Goal: Book appointment/travel/reservation

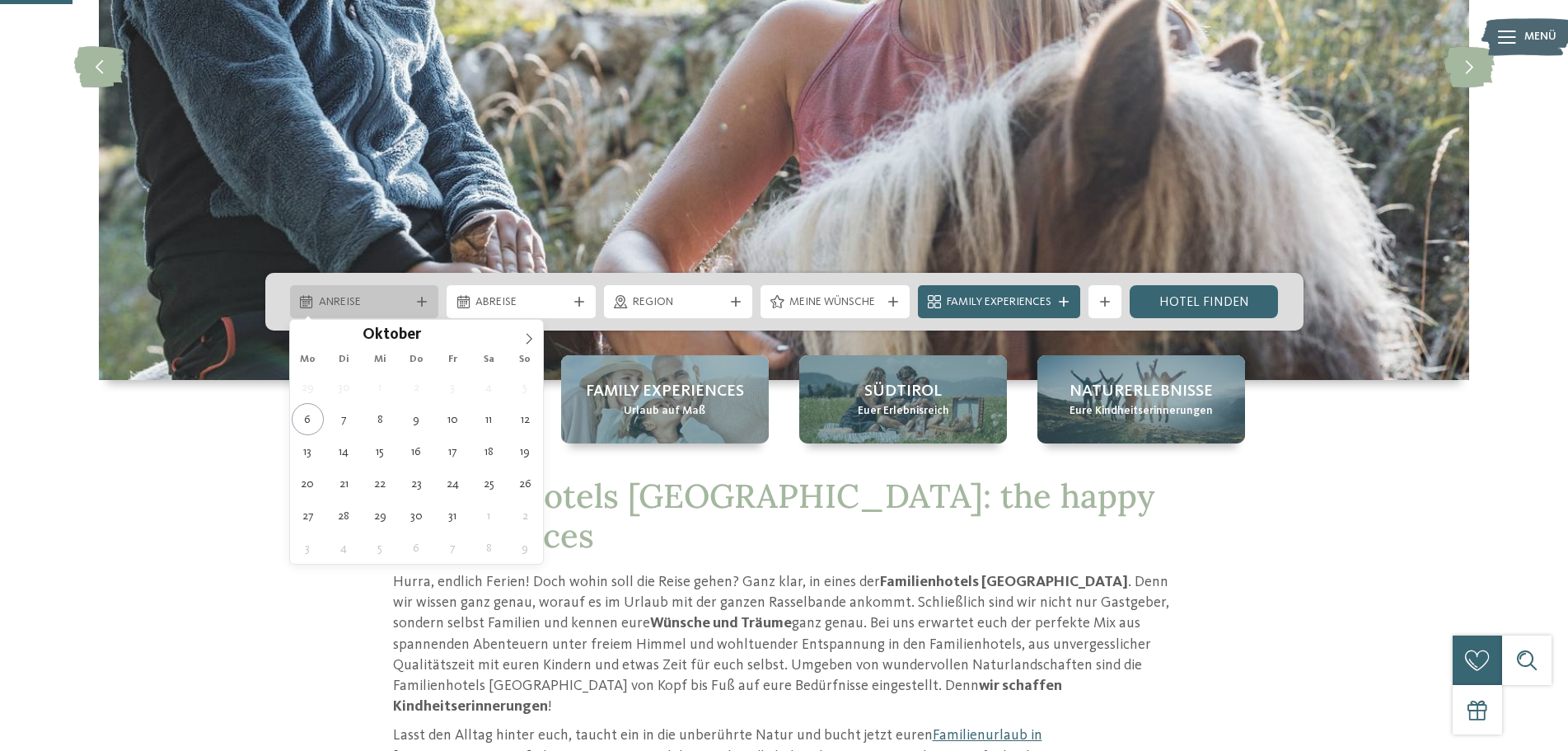
click at [412, 306] on div "Anreise" at bounding box center [365, 301] width 100 height 18
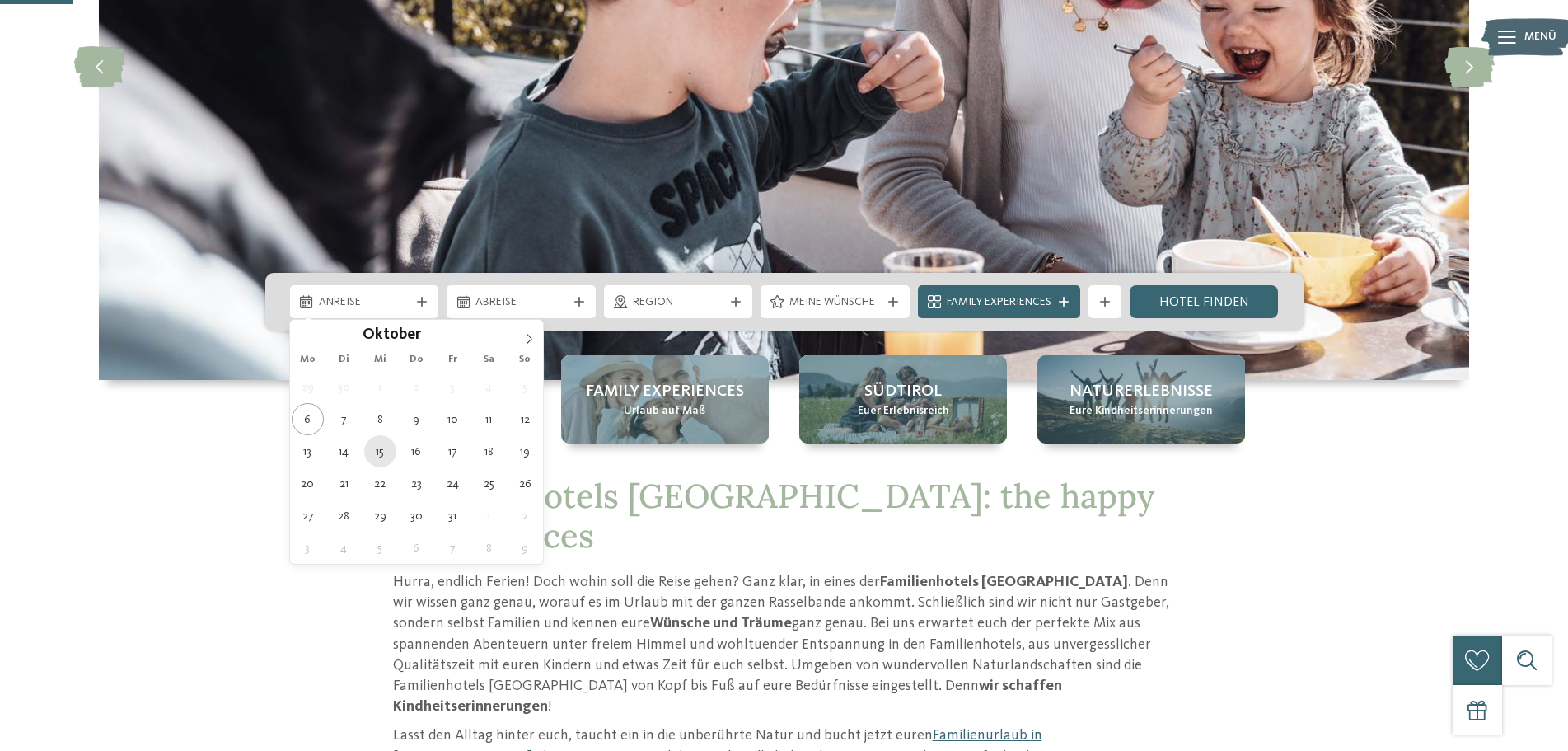
type div "15.10.2025"
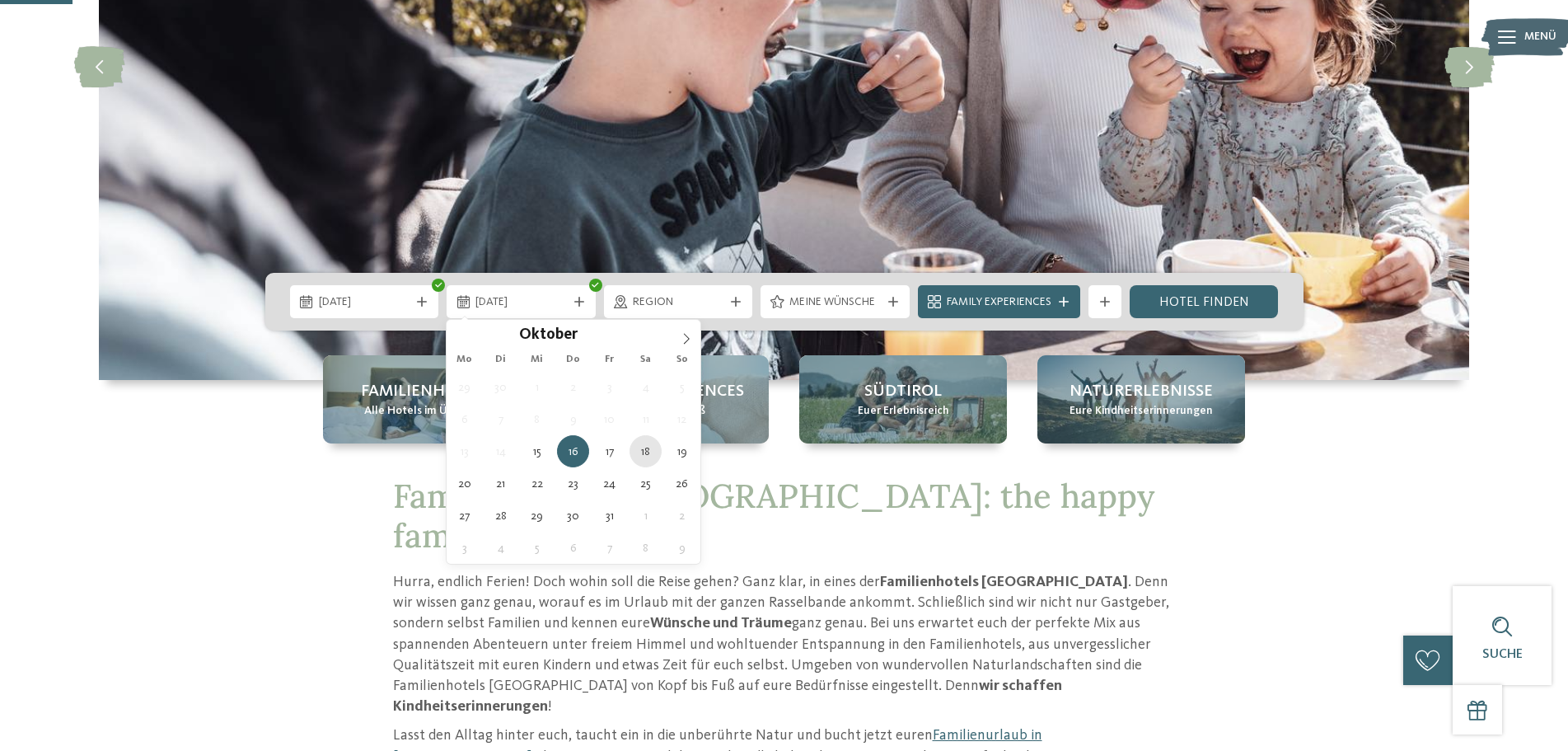
type div "18.10.2025"
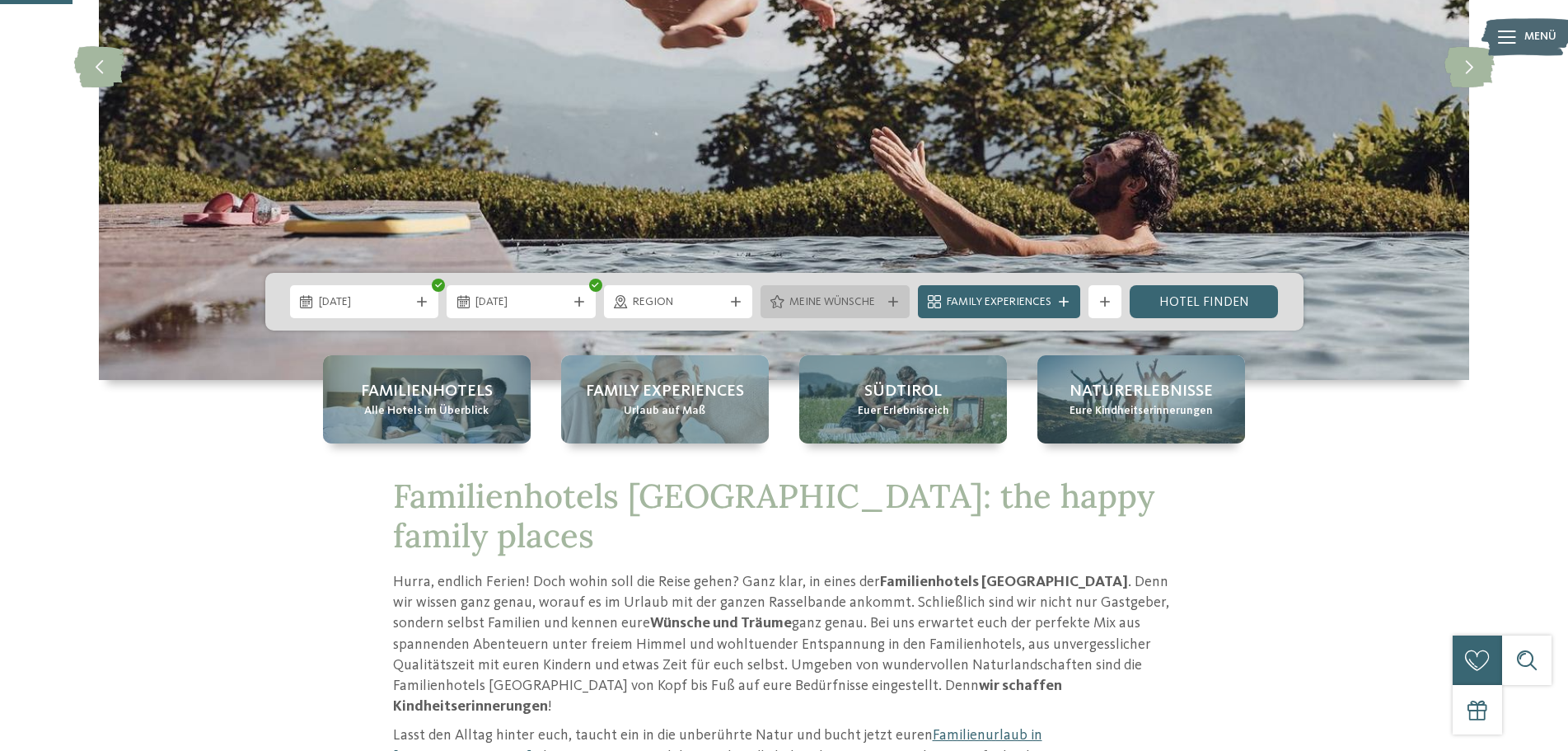
click at [827, 306] on span "Meine Wünsche" at bounding box center [835, 302] width 91 height 17
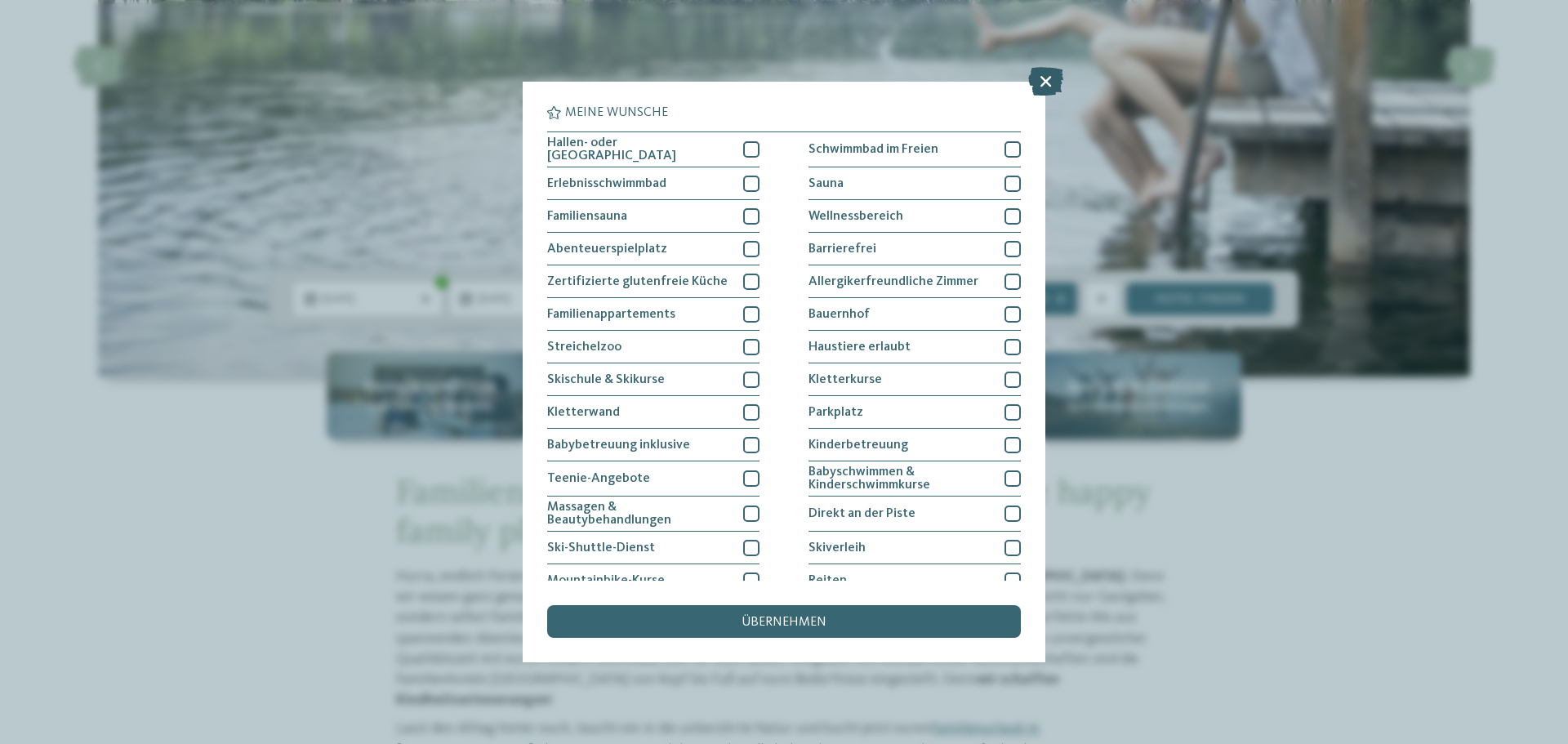
click at [1039, 87] on icon at bounding box center [1046, 81] width 35 height 29
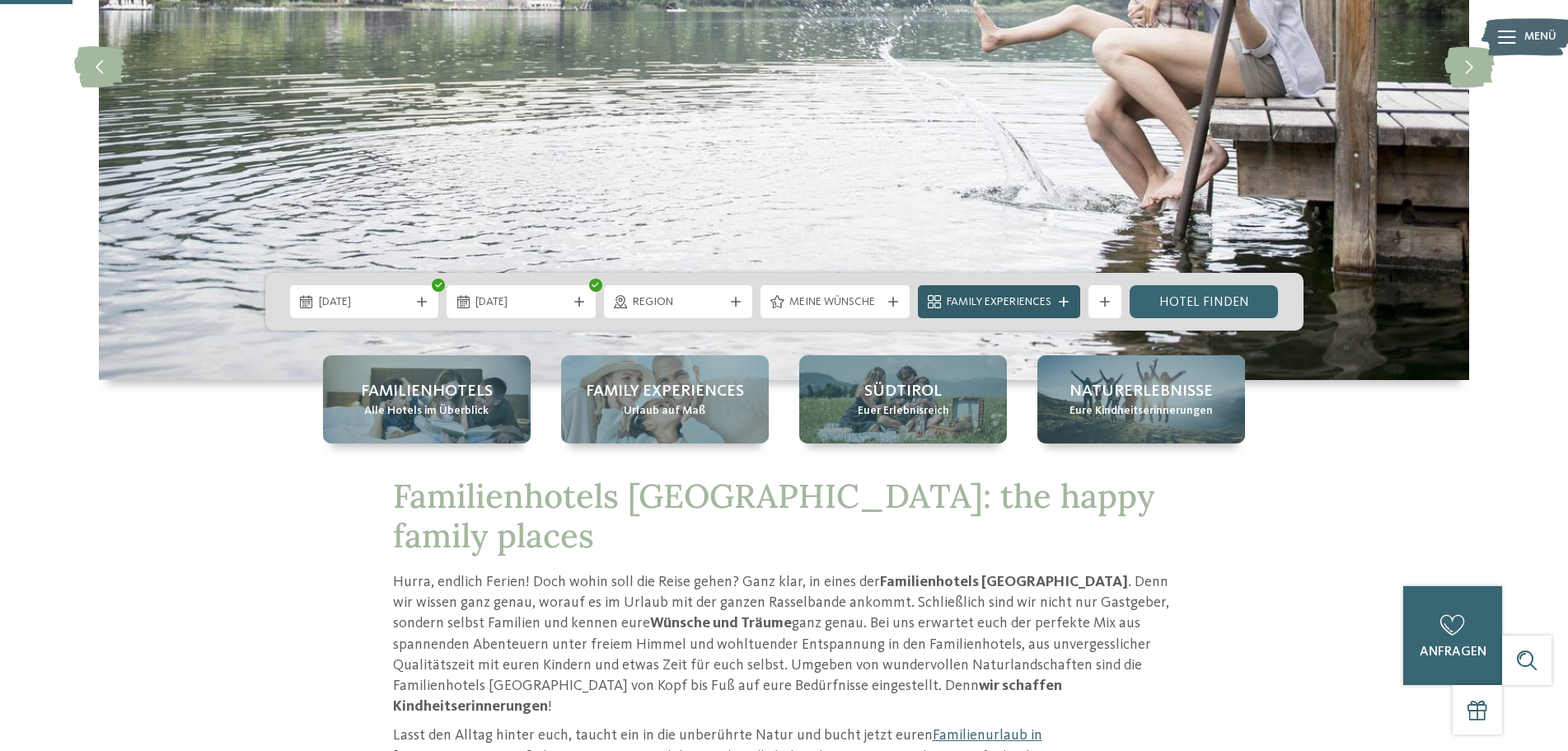
click at [1068, 296] on div "Family Experiences" at bounding box center [999, 301] width 162 height 33
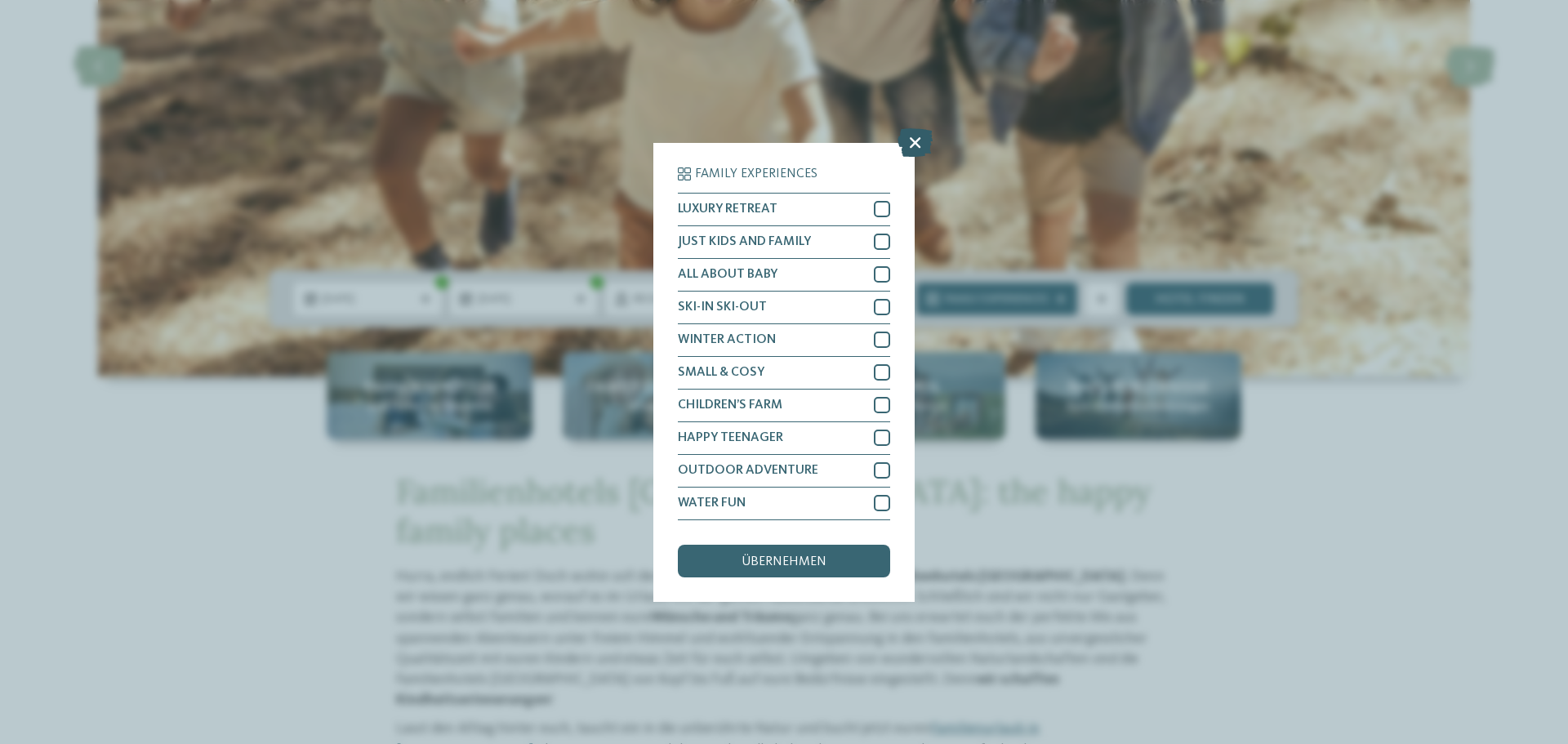
click at [912, 146] on icon at bounding box center [915, 142] width 35 height 29
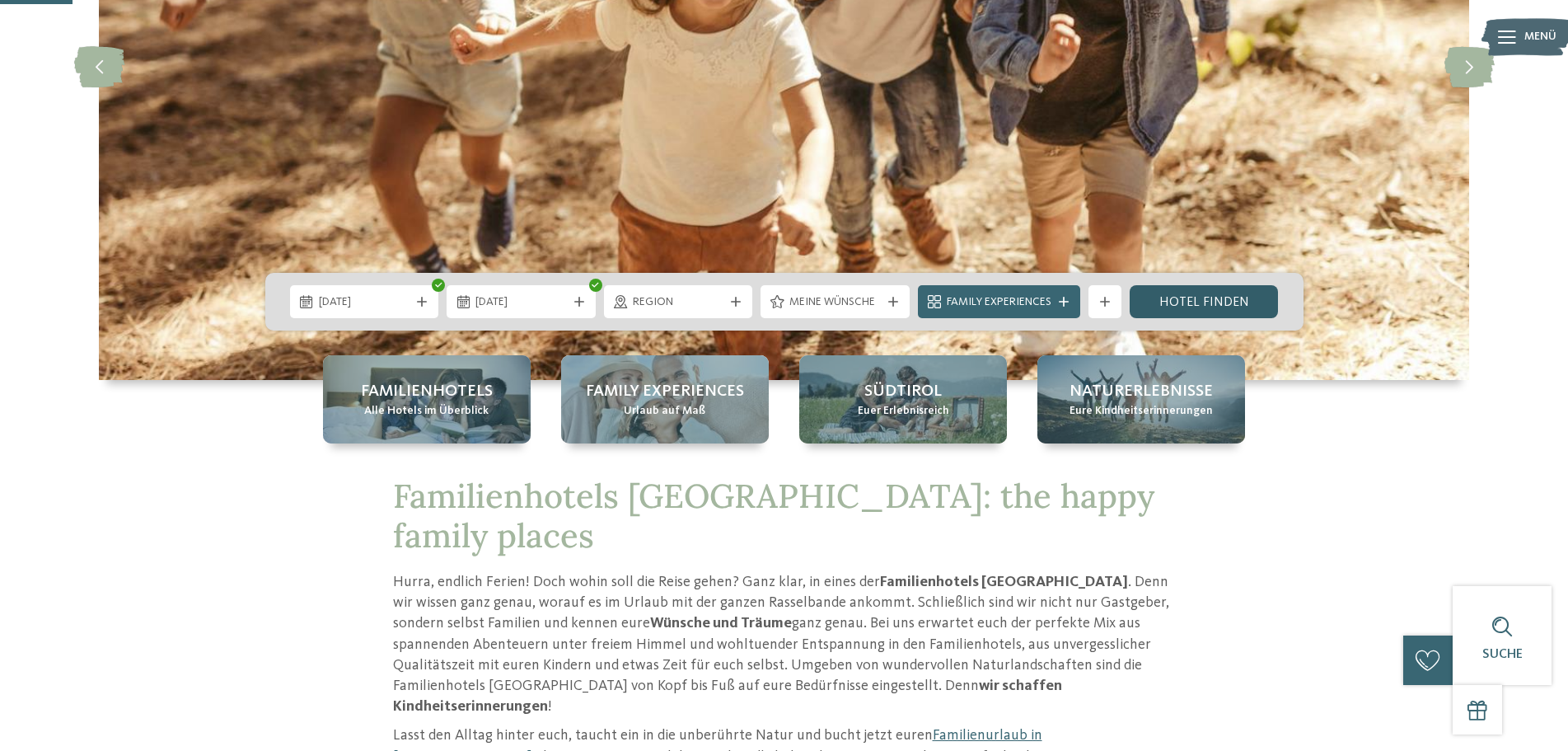
click at [1181, 297] on link "Hotel finden" at bounding box center [1204, 301] width 149 height 33
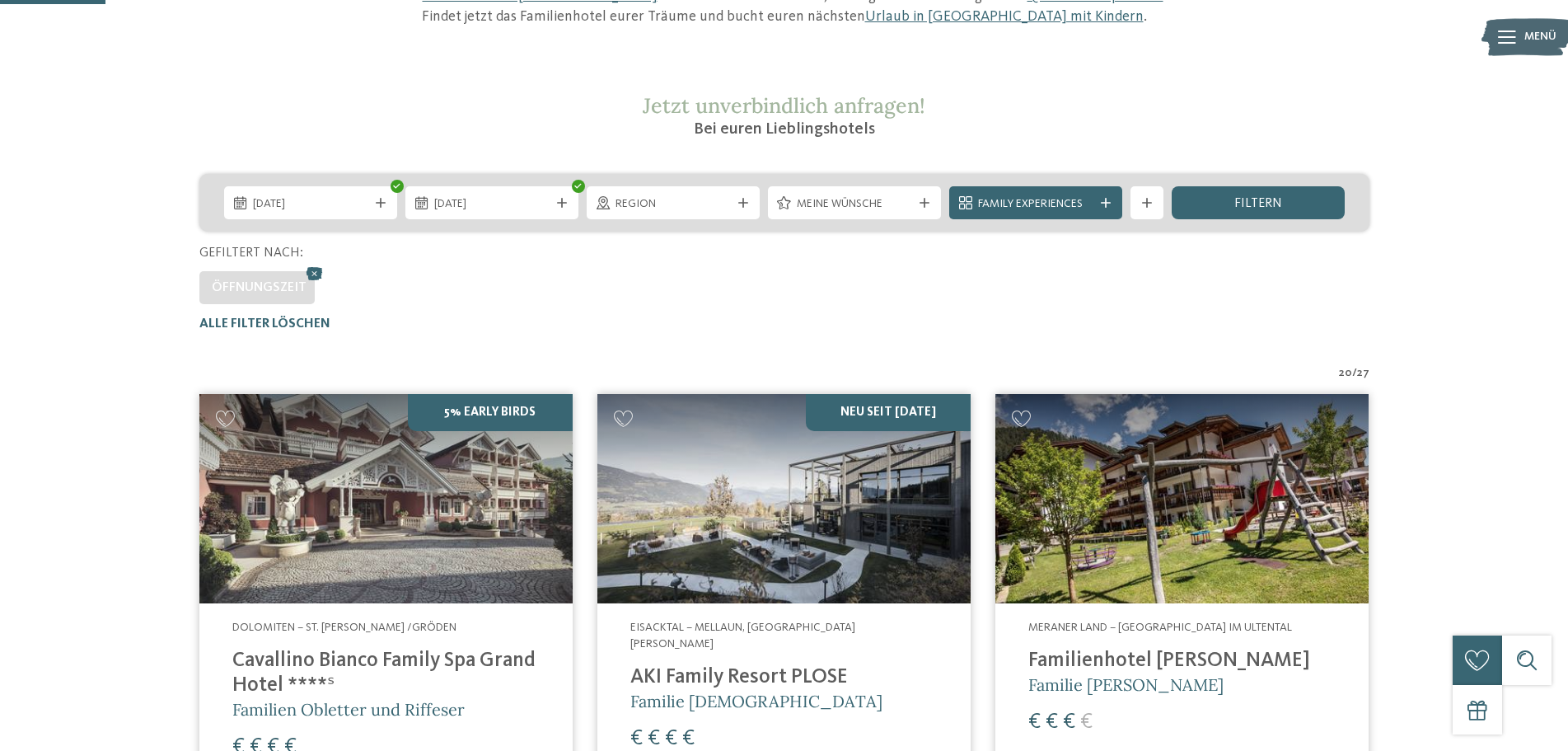
scroll to position [329, 0]
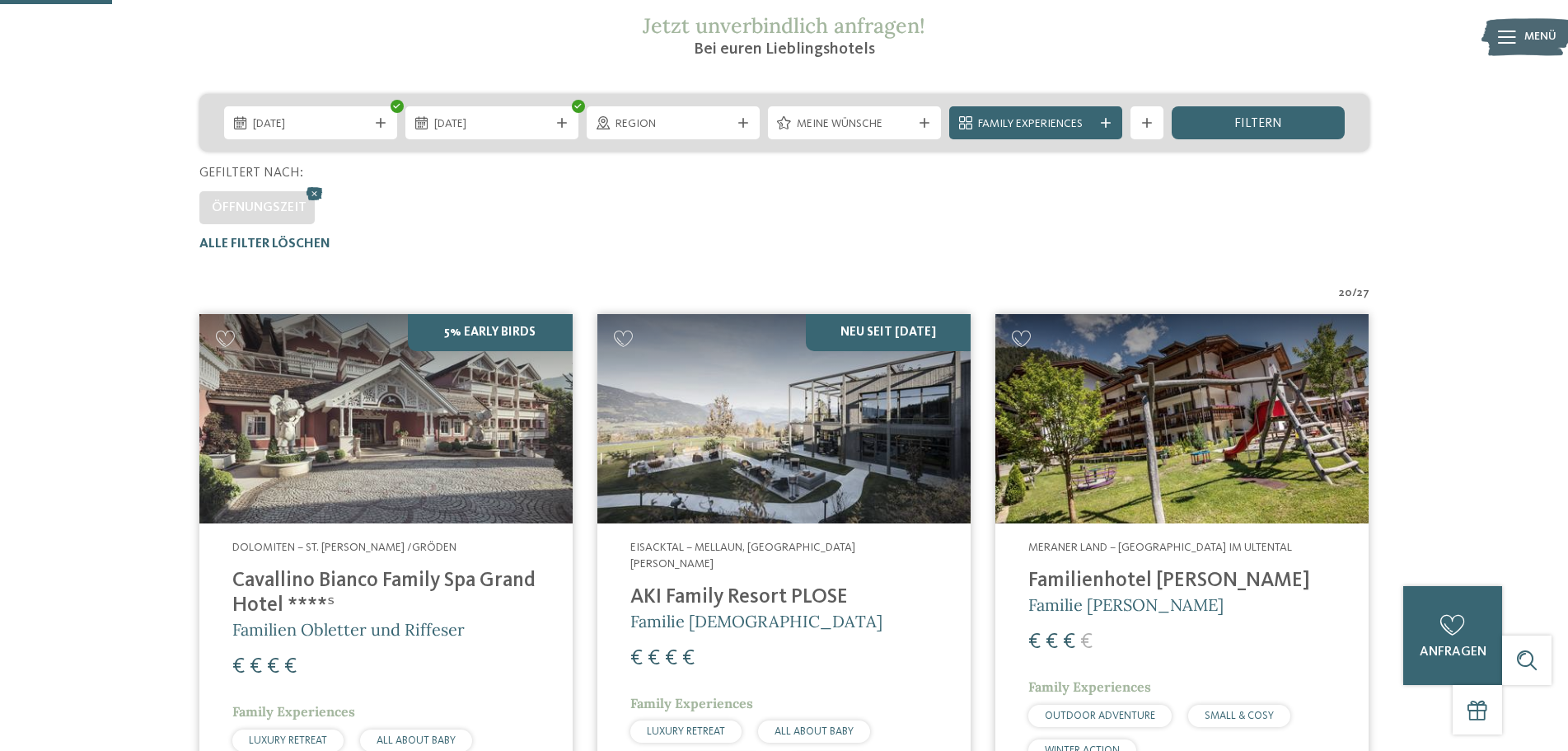
click at [780, 585] on h4 "AKI Family Resort PLOSE" at bounding box center [784, 598] width 308 height 25
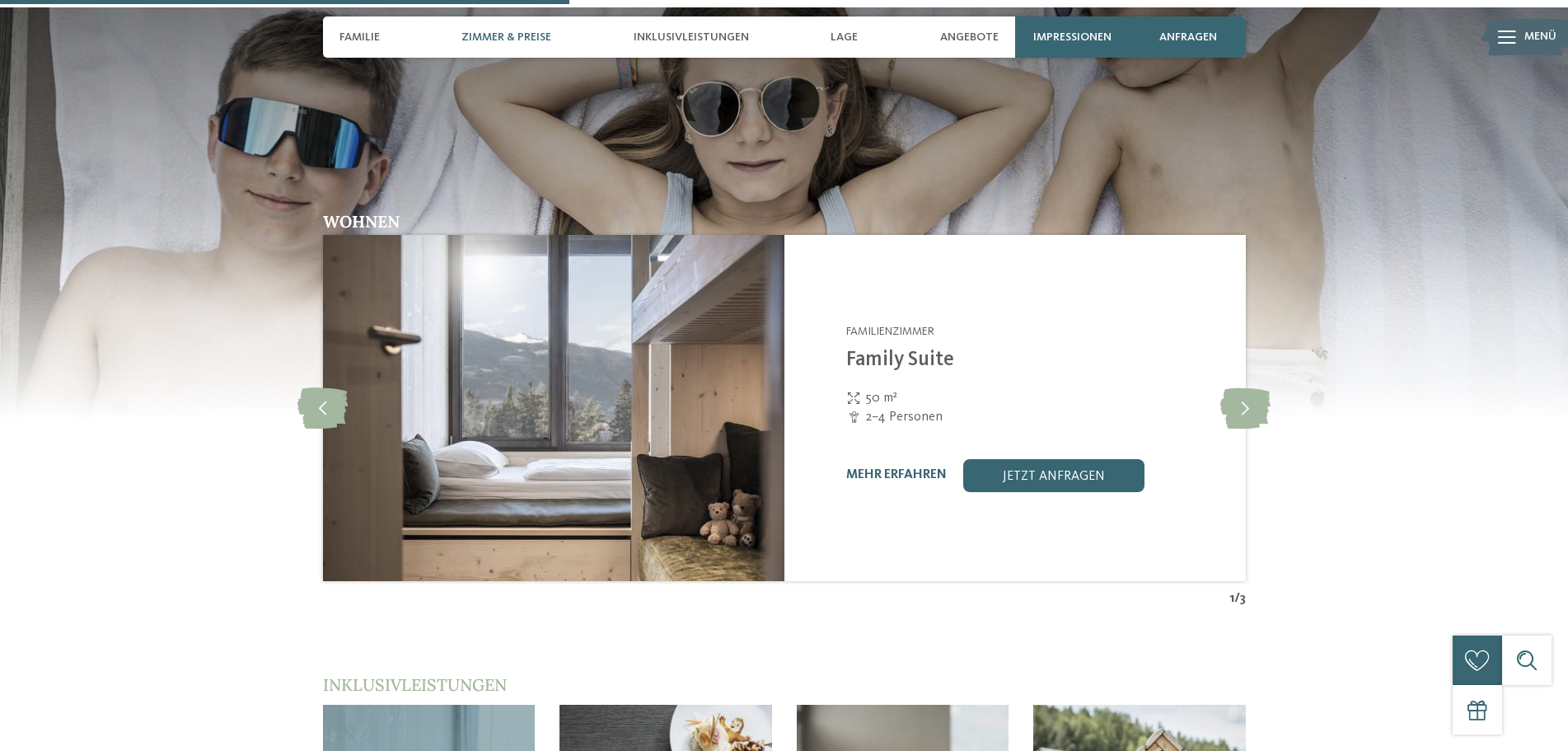
scroll to position [2060, 0]
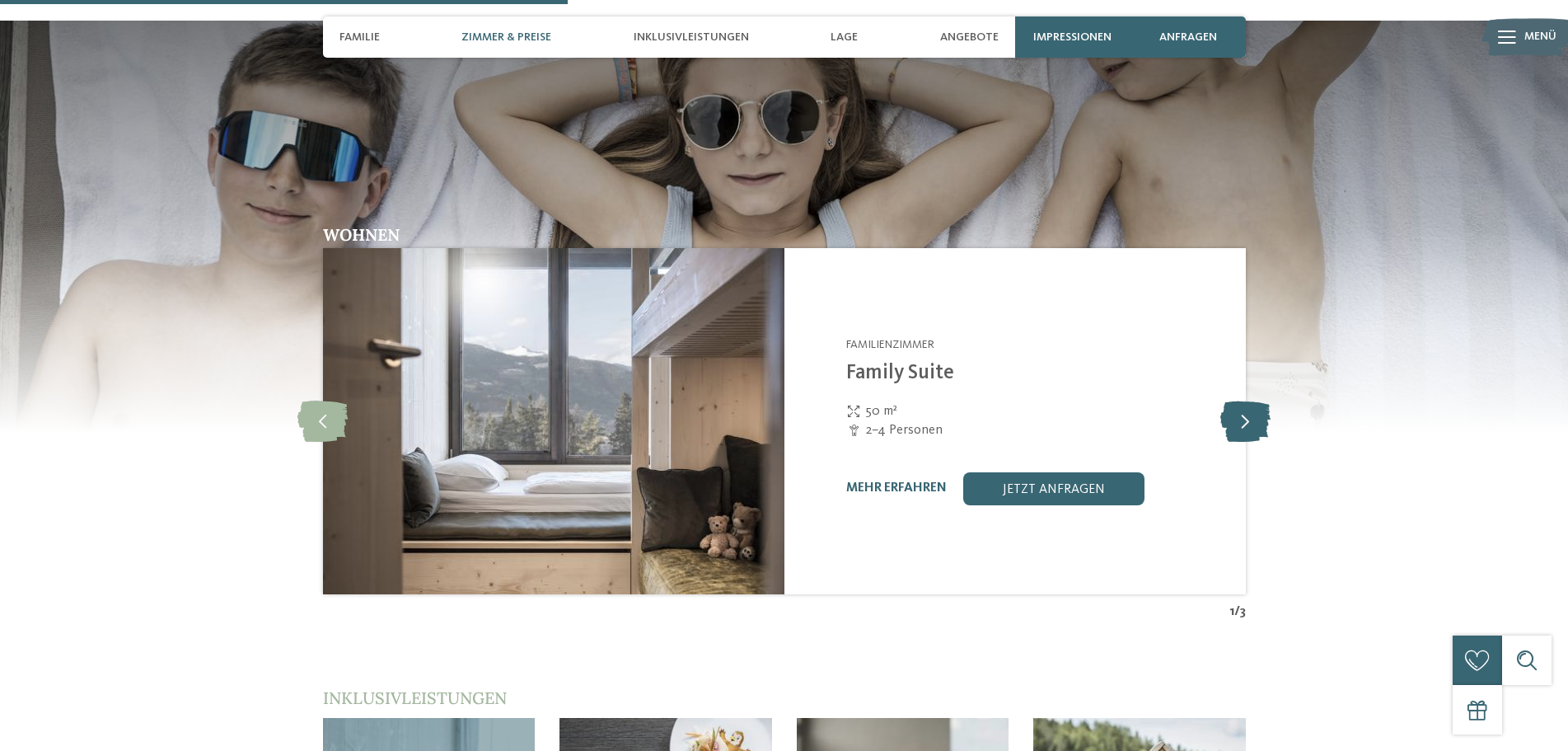
click at [1244, 400] on icon at bounding box center [1245, 421] width 50 height 41
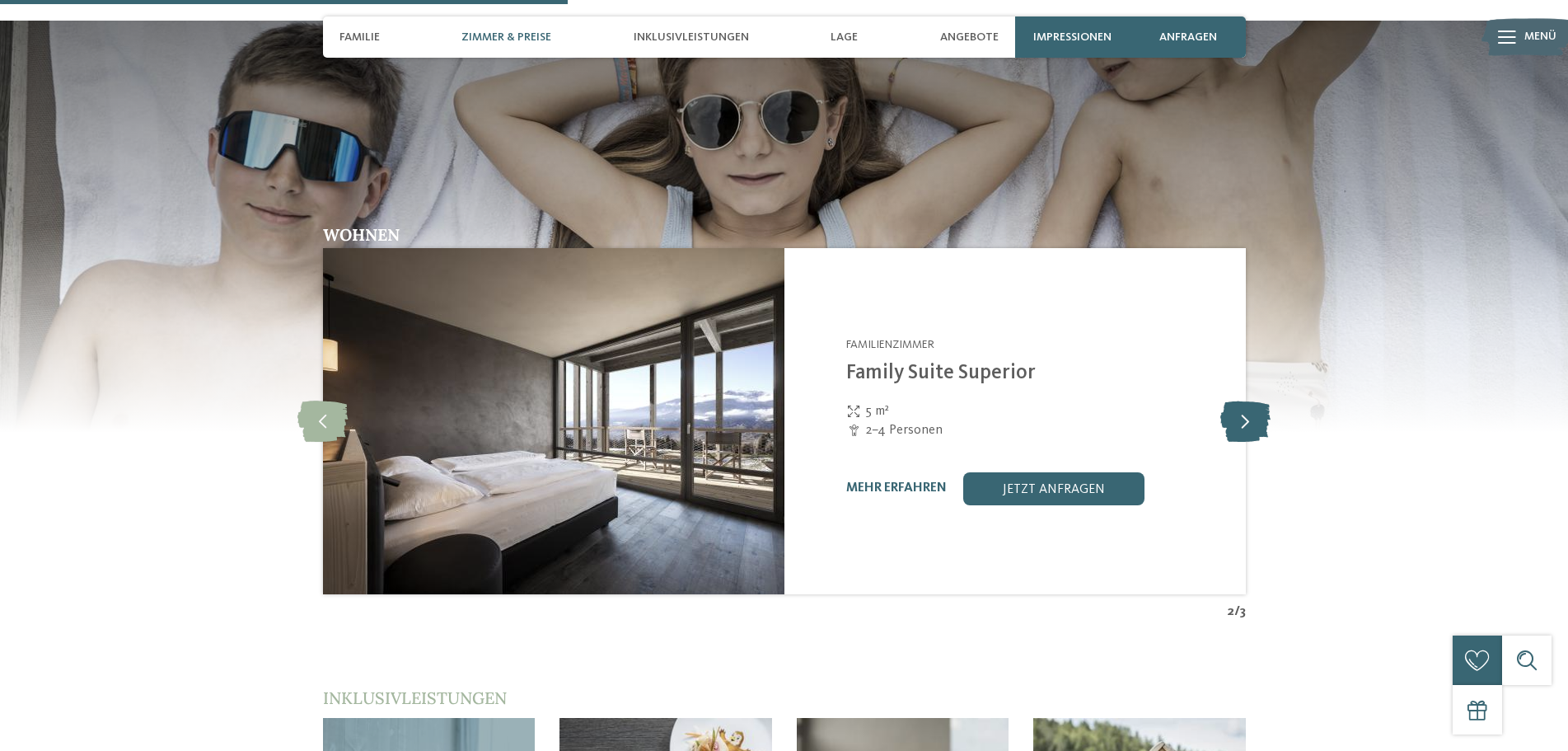
click at [1244, 400] on icon at bounding box center [1245, 421] width 50 height 41
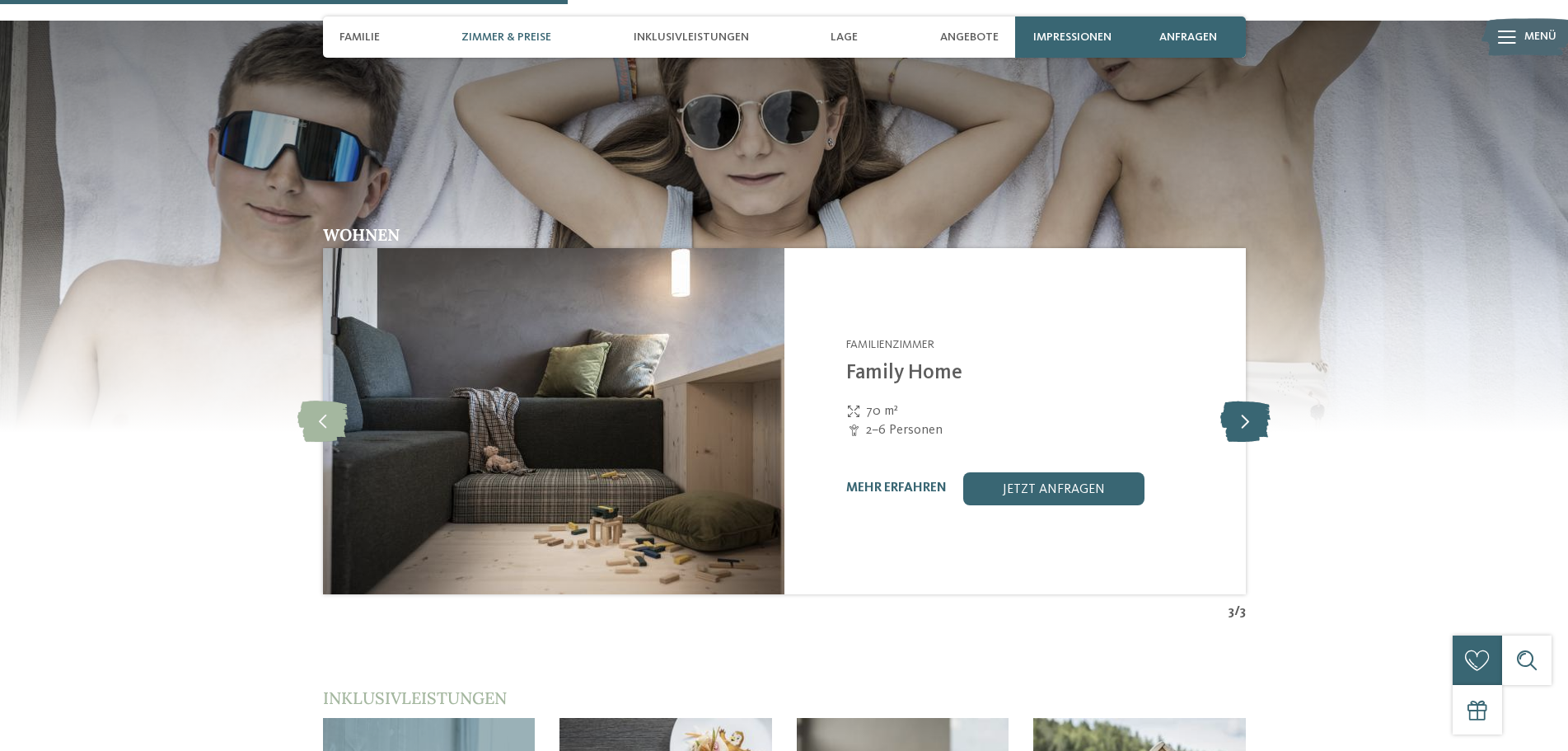
click at [1244, 400] on icon at bounding box center [1245, 421] width 50 height 41
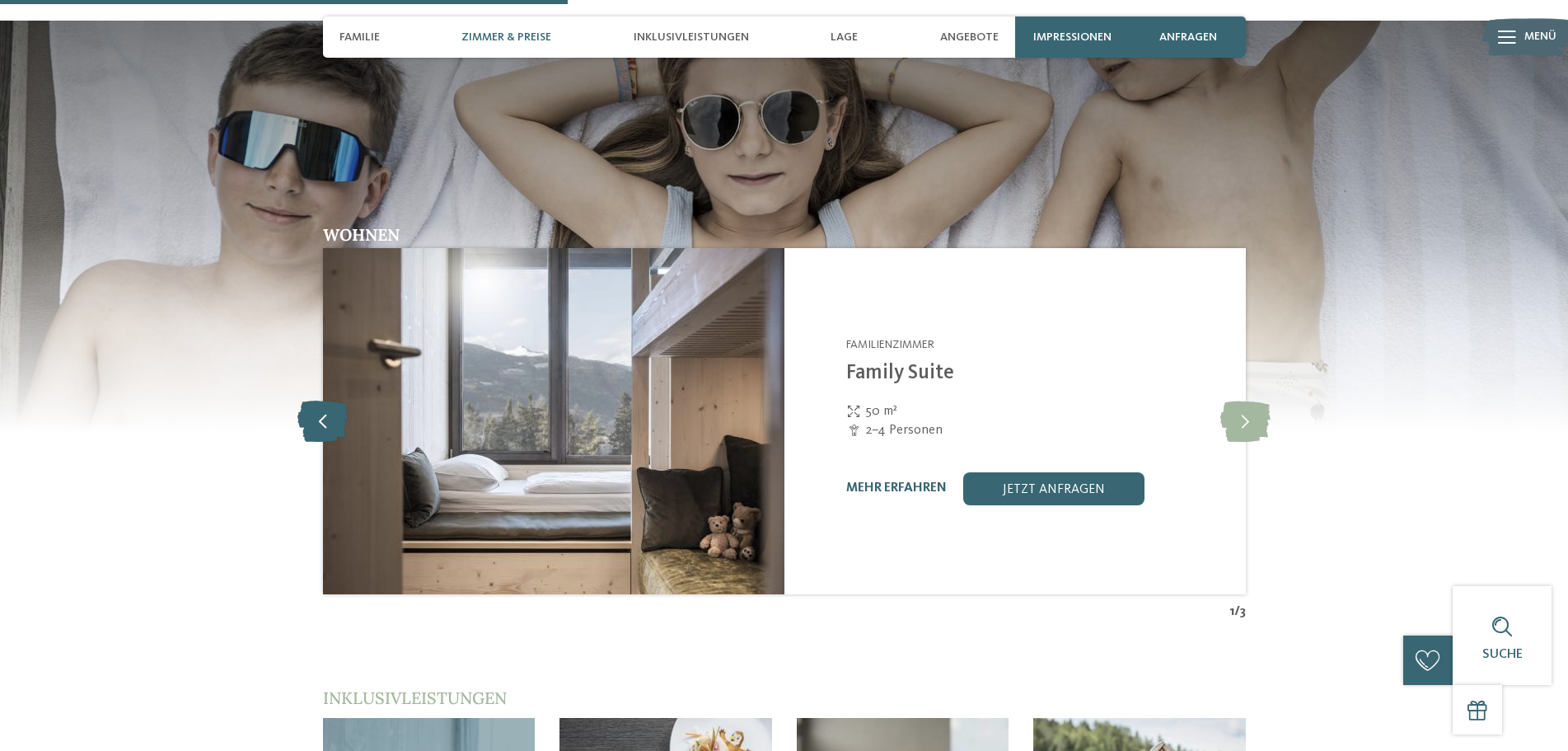
click at [345, 400] on icon at bounding box center [322, 421] width 50 height 41
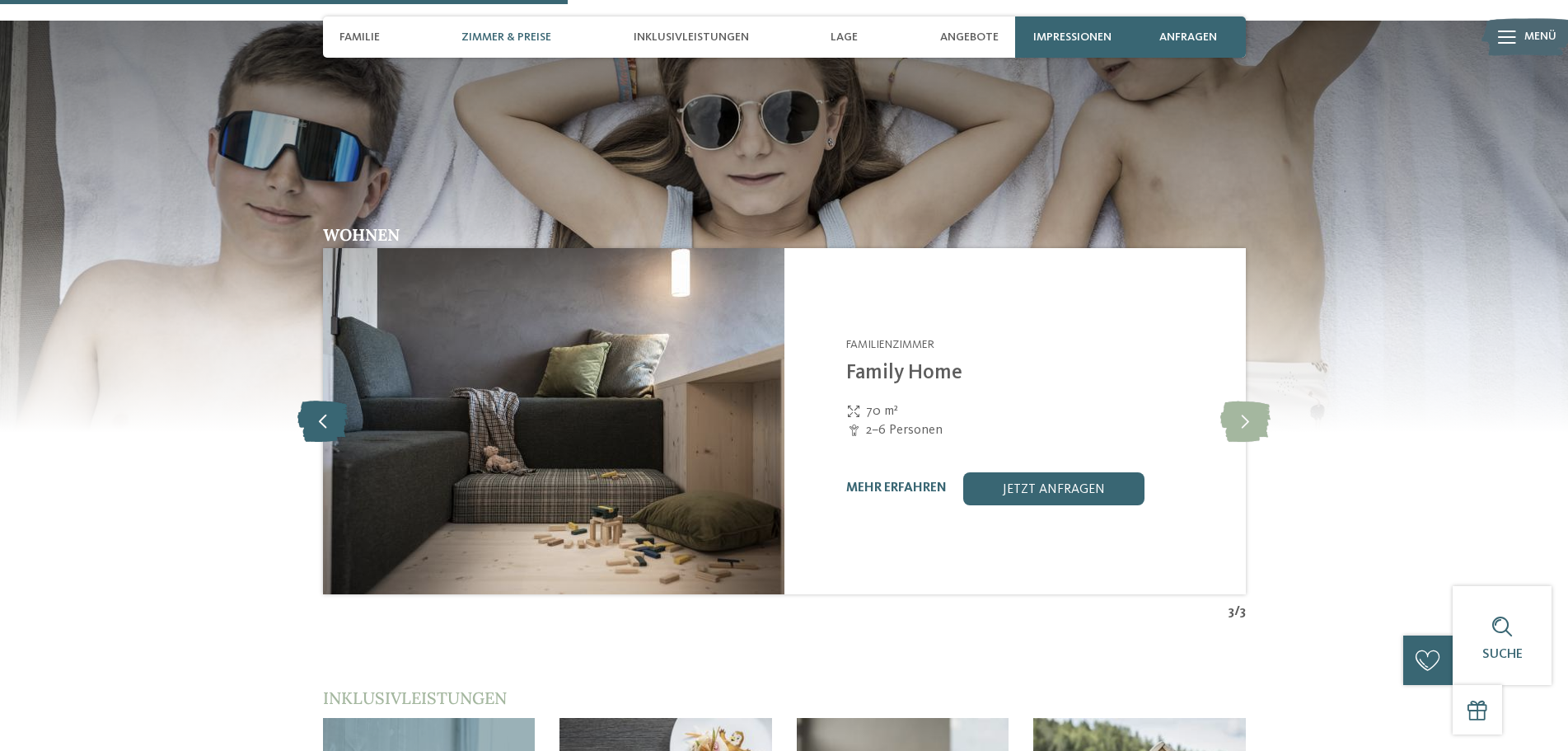
click at [322, 400] on icon at bounding box center [322, 421] width 50 height 41
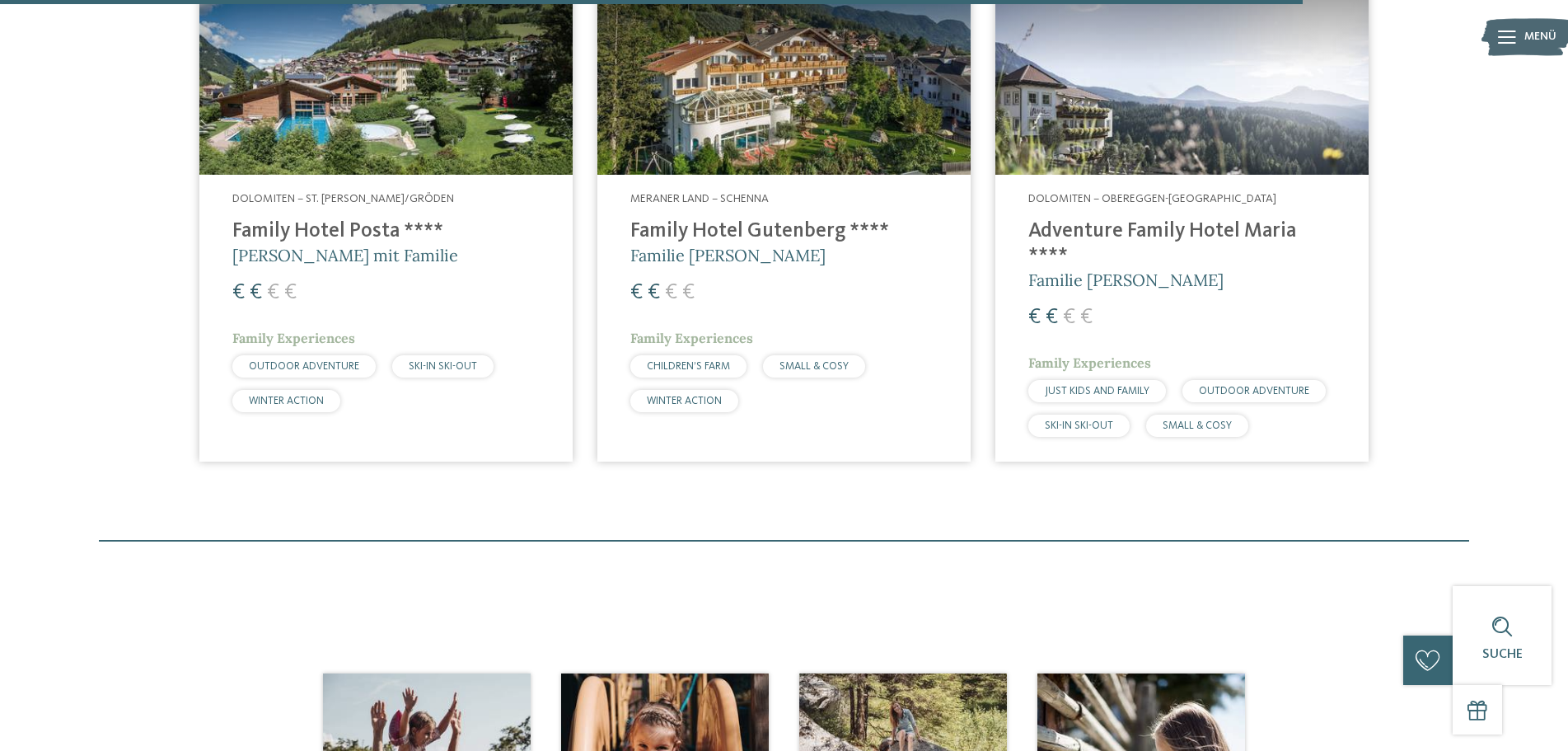
scroll to position [4615, 0]
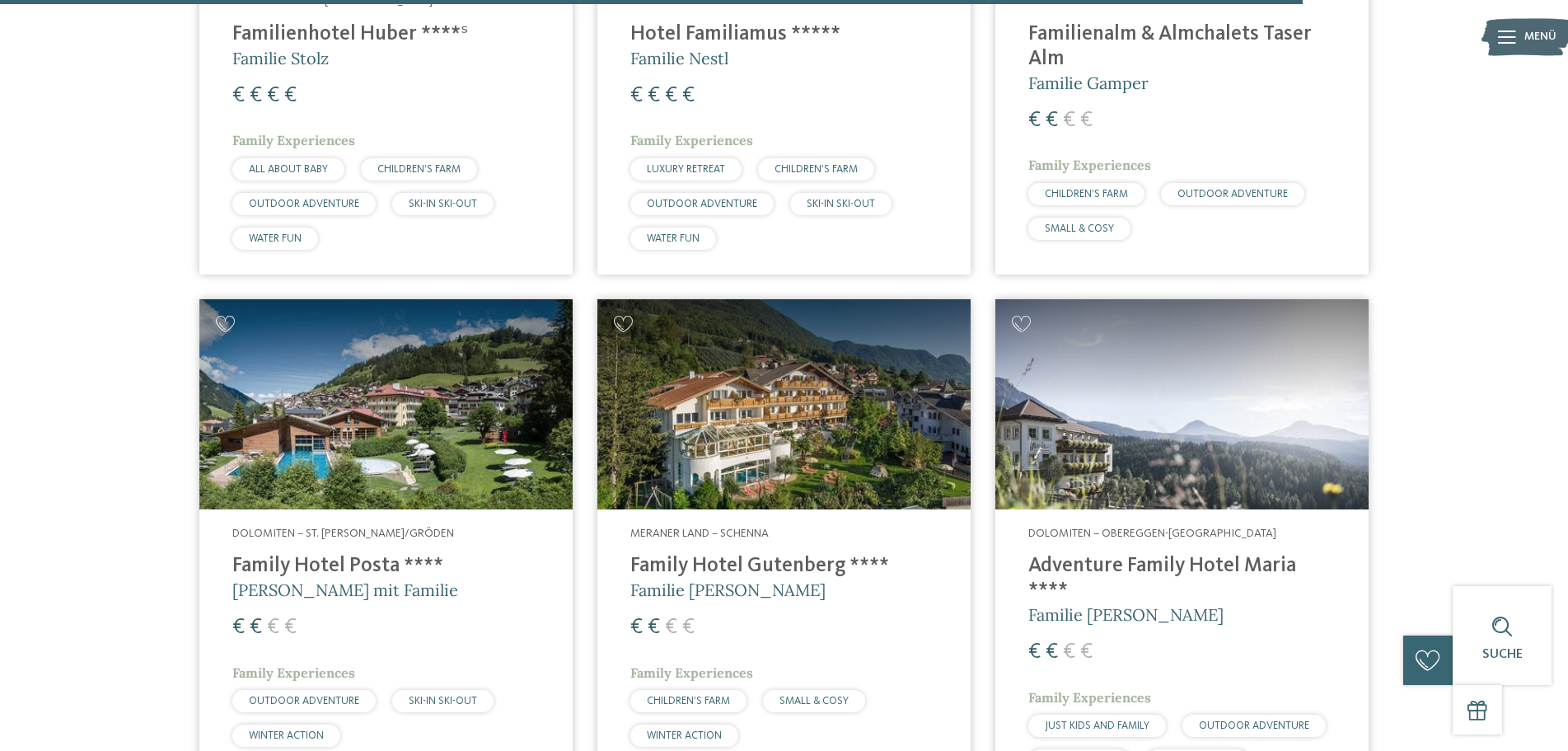
click at [791, 429] on img at bounding box center [784, 404] width 373 height 210
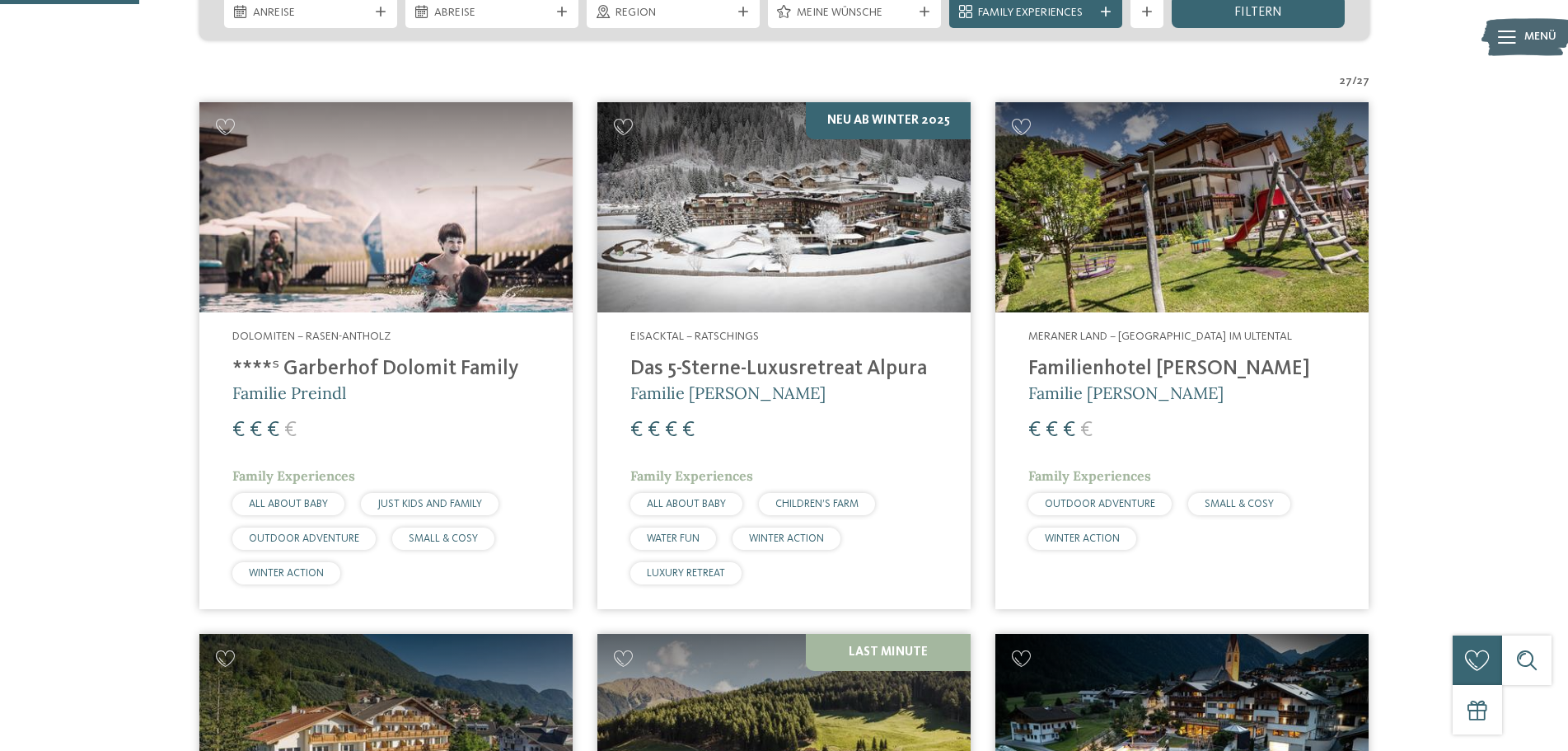
scroll to position [412, 0]
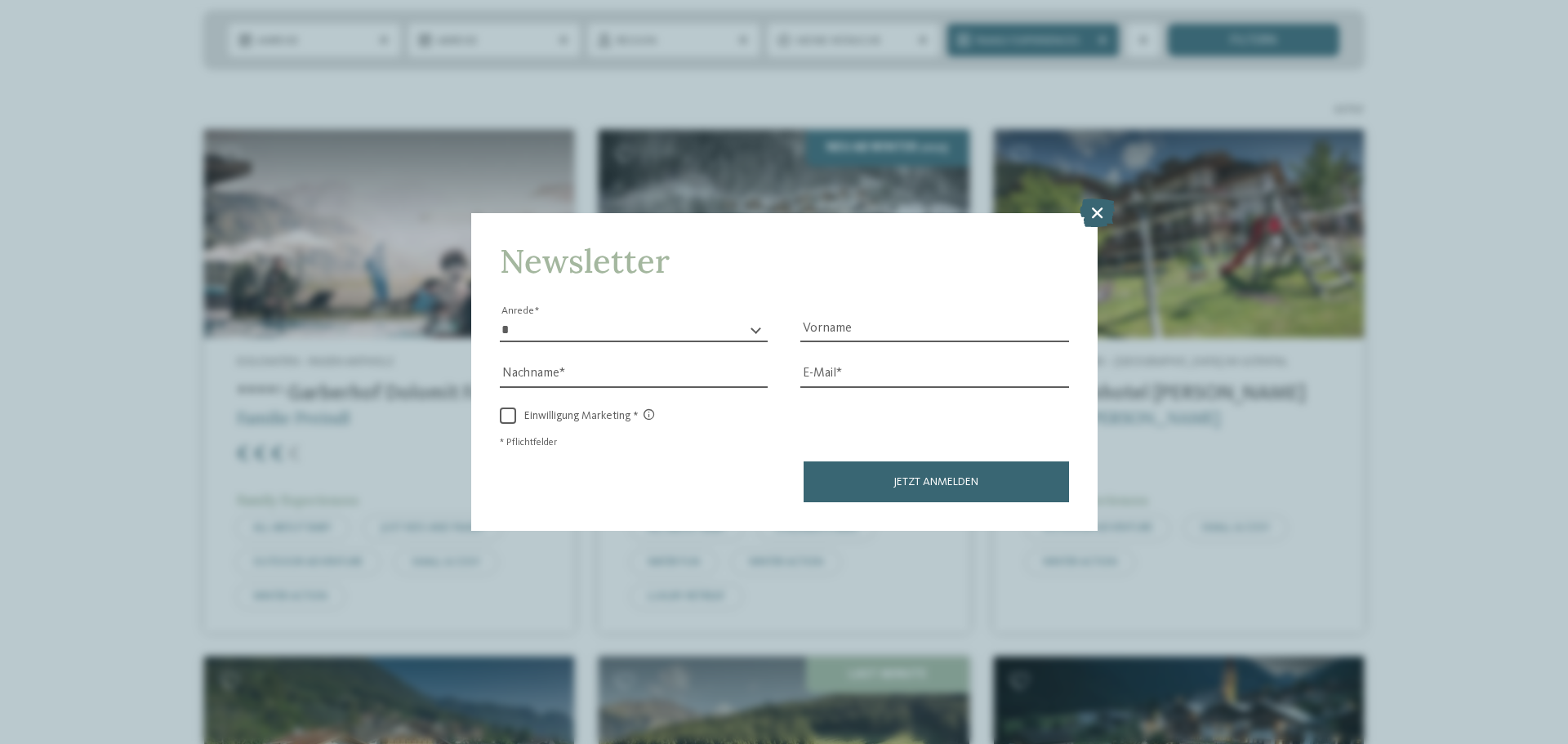
drag, startPoint x: 1093, startPoint y: 214, endPoint x: 1073, endPoint y: 240, distance: 32.8
click at [1091, 214] on icon at bounding box center [1097, 213] width 35 height 29
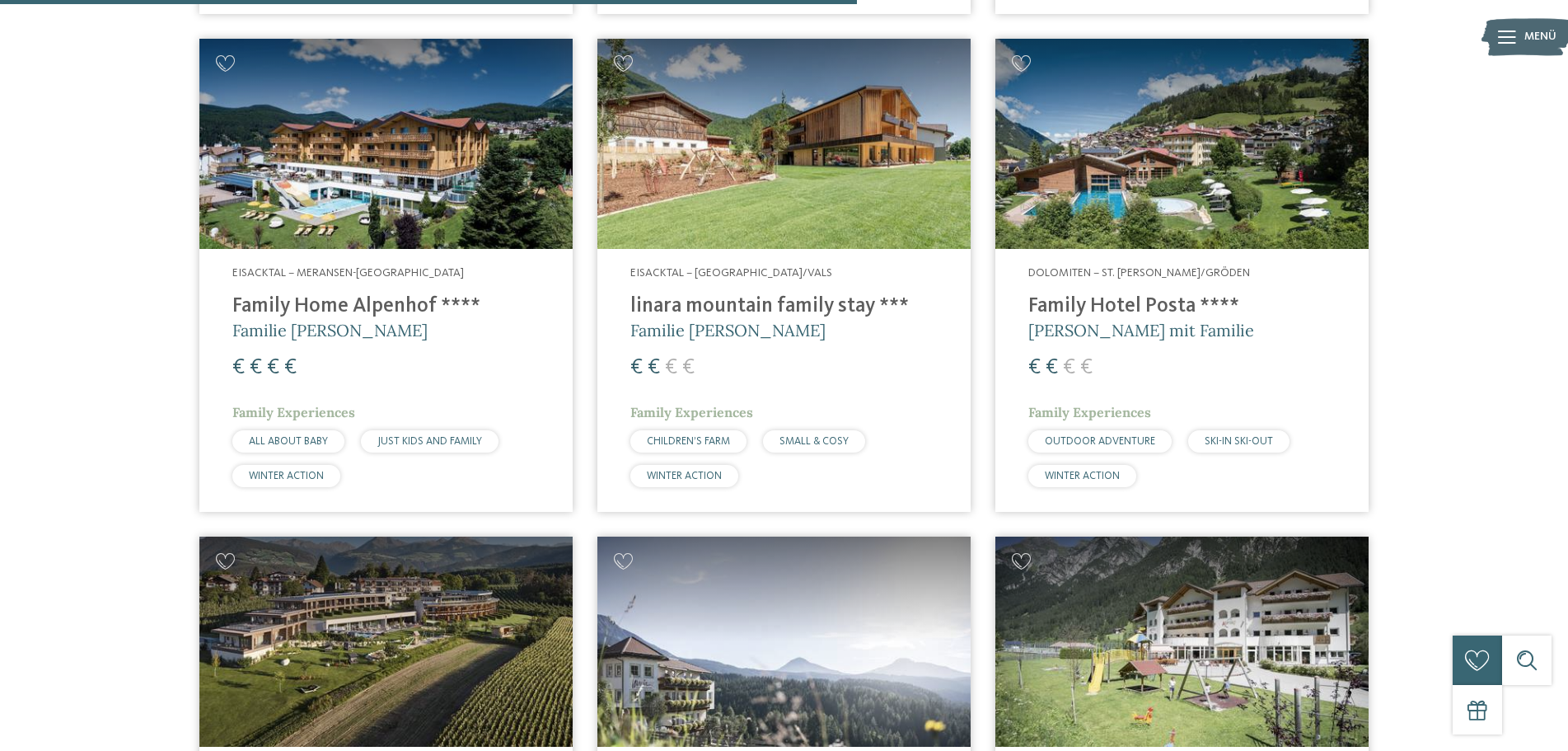
scroll to position [3543, 0]
